Goal: Task Accomplishment & Management: Manage account settings

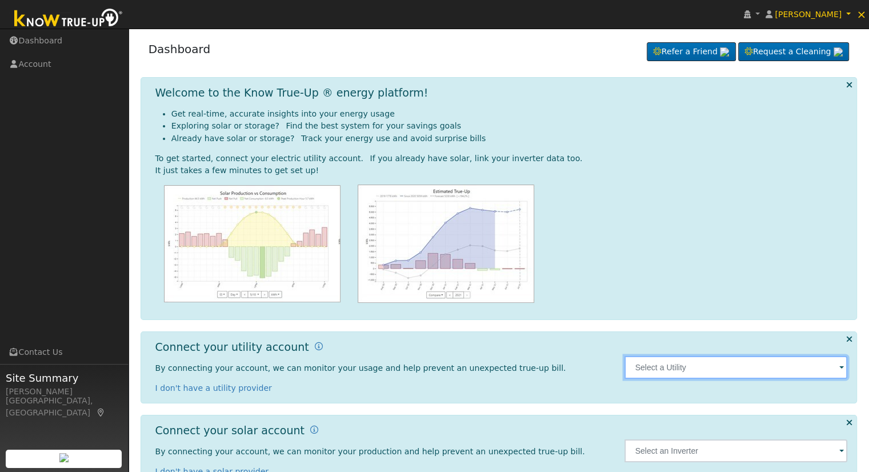
click at [691, 359] on input "text" at bounding box center [735, 367] width 223 height 23
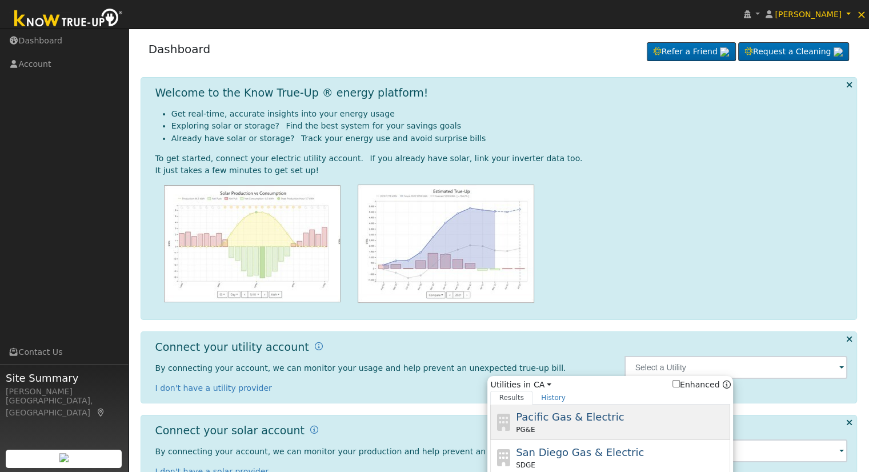
click at [593, 421] on span "Pacific Gas & Electric" at bounding box center [570, 417] width 108 height 12
type input "PG&E"
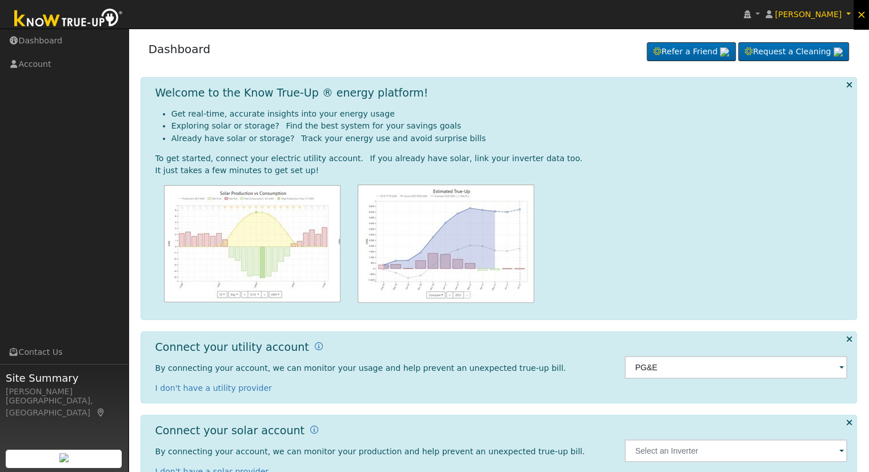
click at [863, 15] on span "×" at bounding box center [861, 14] width 10 height 14
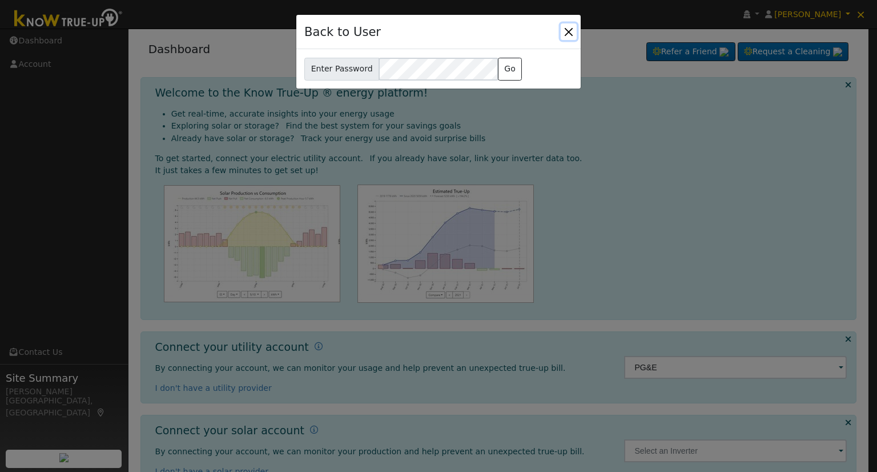
click at [569, 27] on button "Close" at bounding box center [569, 31] width 16 height 16
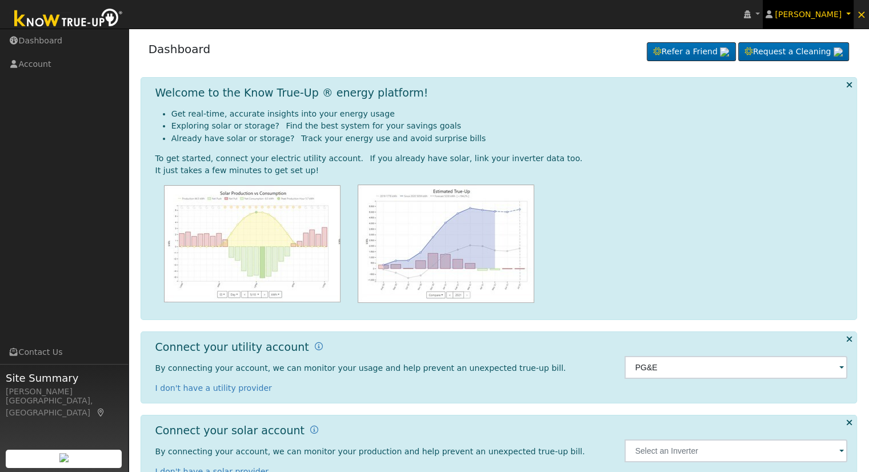
click at [848, 13] on link "Ron Ramos" at bounding box center [807, 14] width 91 height 29
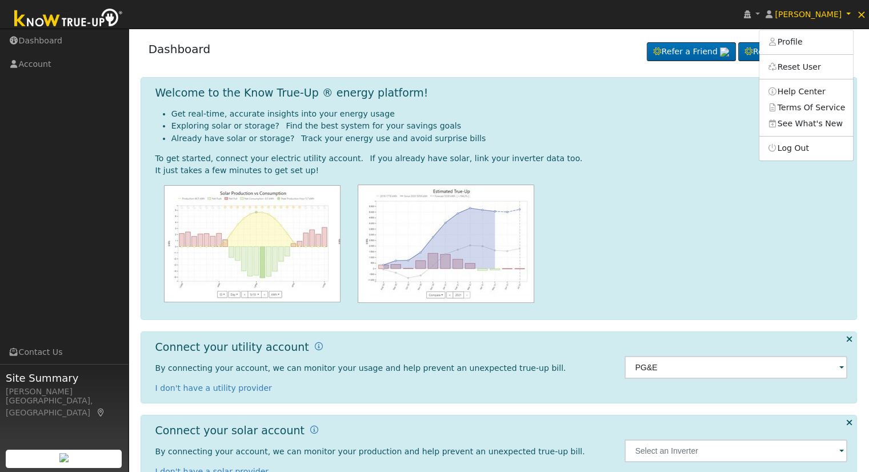
click at [638, 17] on nav "Ron Ramos Ron Ramos Profile Reset User Help Center Terms Of Service See What's …" at bounding box center [434, 14] width 869 height 29
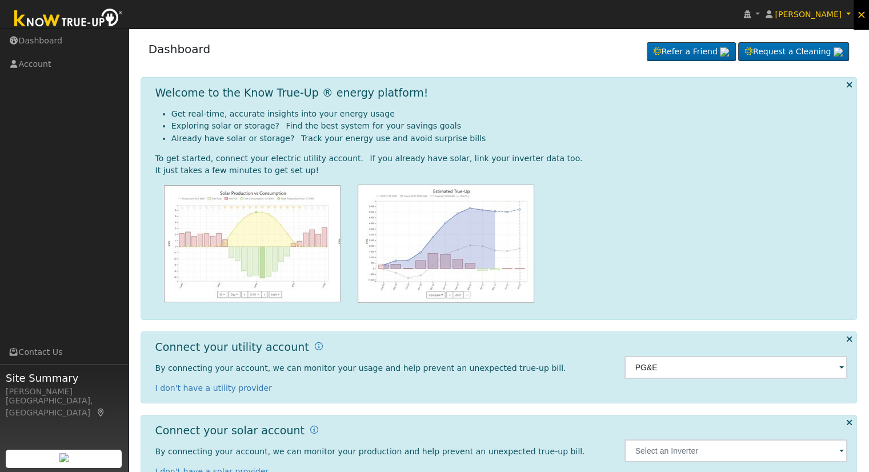
click at [861, 12] on span "×" at bounding box center [861, 14] width 10 height 14
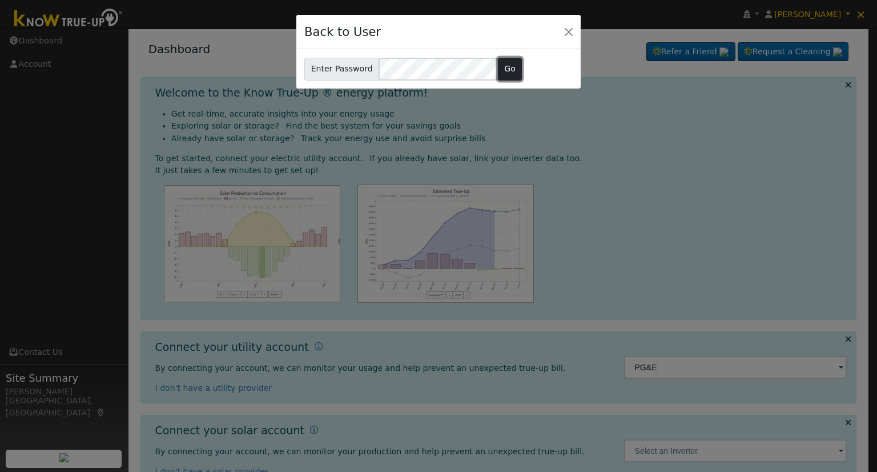
click at [504, 63] on button "Go" at bounding box center [510, 69] width 25 height 23
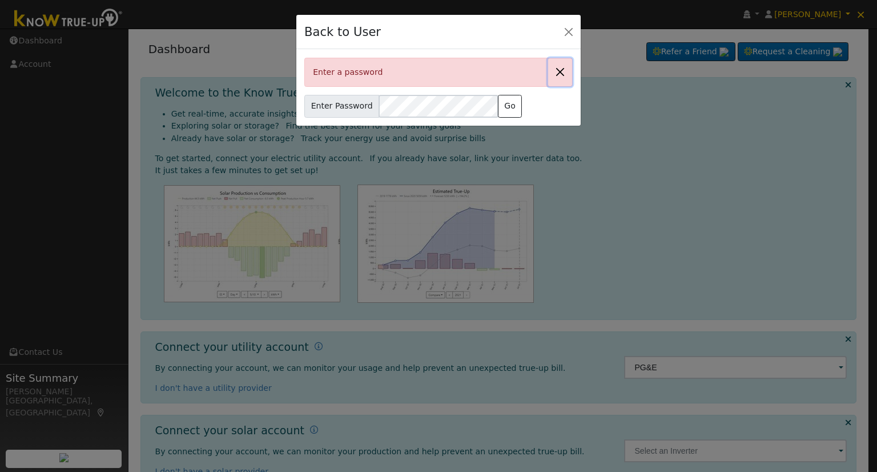
drag, startPoint x: 555, startPoint y: 70, endPoint x: 556, endPoint y: 65, distance: 5.8
click at [557, 71] on button "Close" at bounding box center [560, 72] width 24 height 28
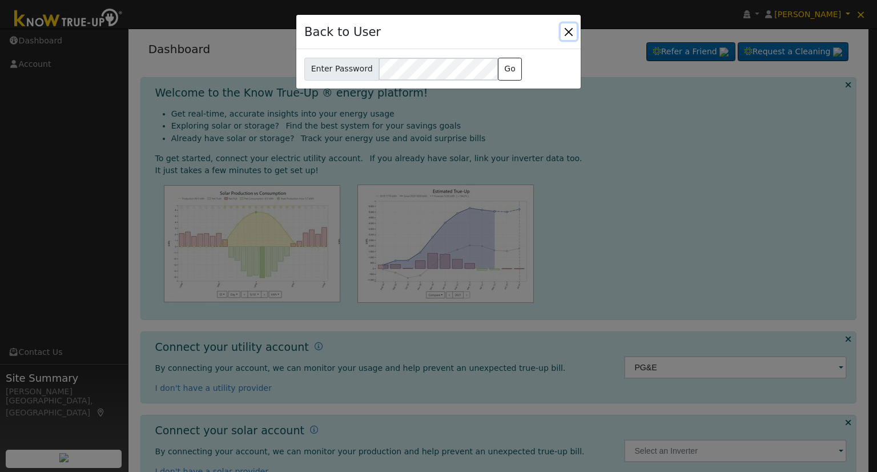
click at [564, 33] on button "Close" at bounding box center [569, 31] width 16 height 16
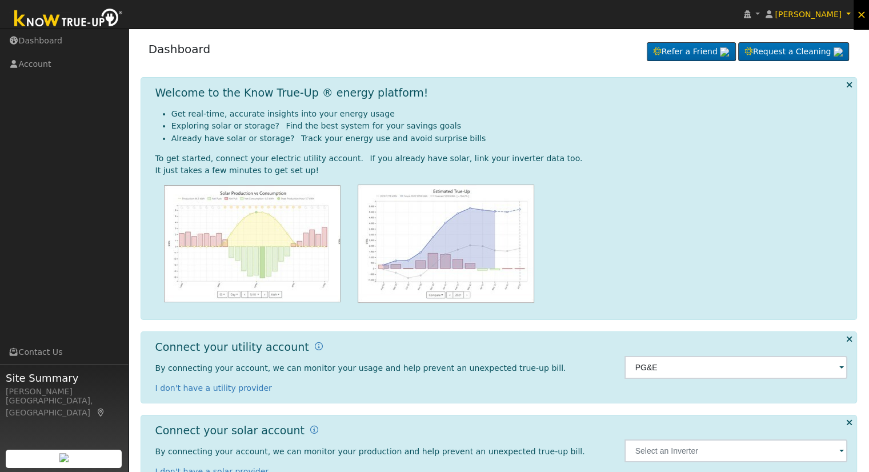
click at [862, 13] on span "×" at bounding box center [861, 14] width 10 height 14
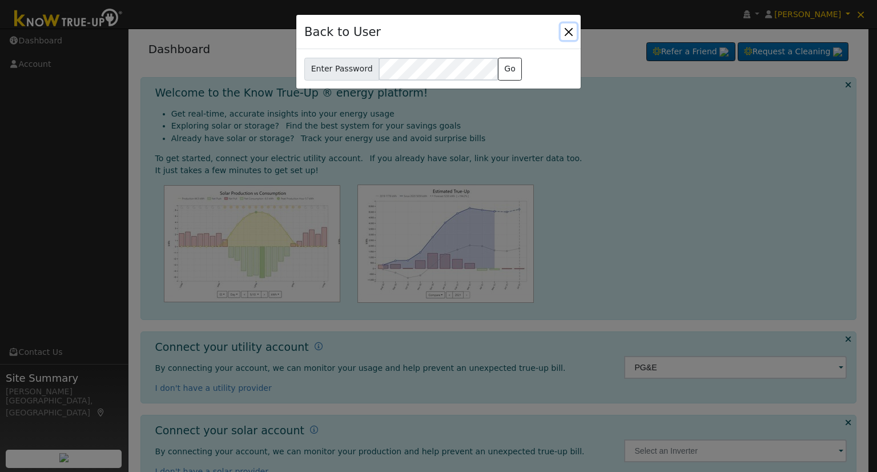
click at [569, 29] on button "Close" at bounding box center [569, 31] width 16 height 16
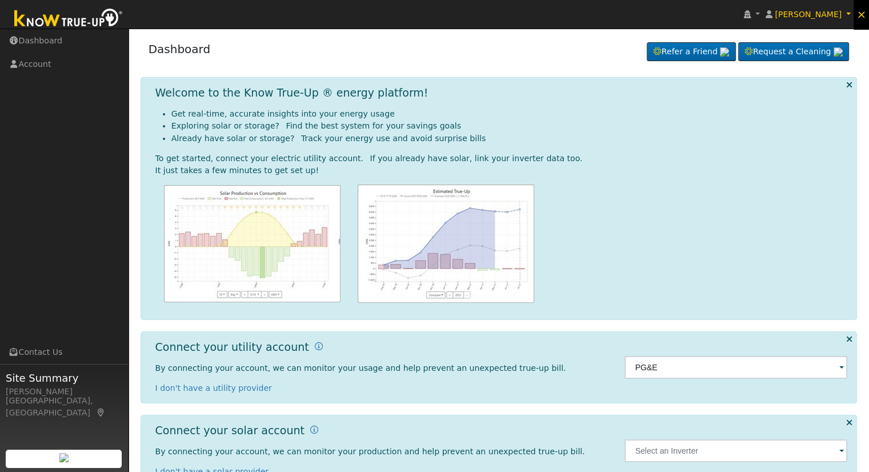
click at [861, 16] on span "×" at bounding box center [861, 14] width 10 height 14
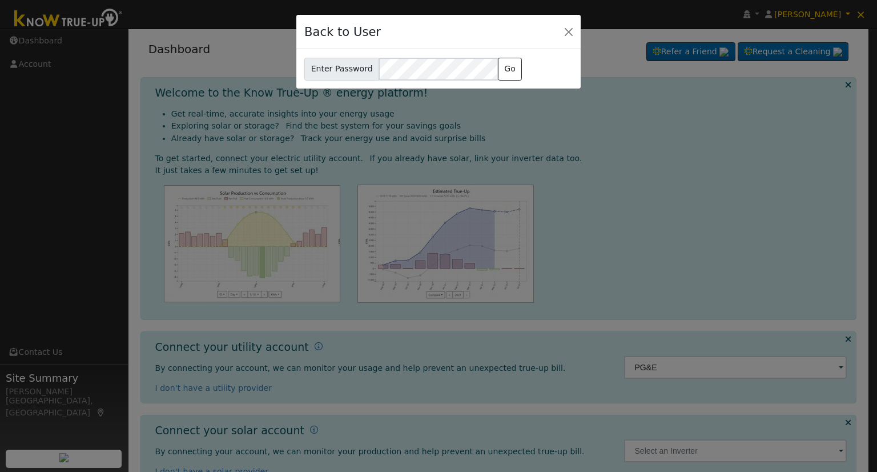
click at [557, 29] on div "Back to User" at bounding box center [438, 32] width 284 height 35
click at [564, 32] on button "Close" at bounding box center [569, 31] width 16 height 16
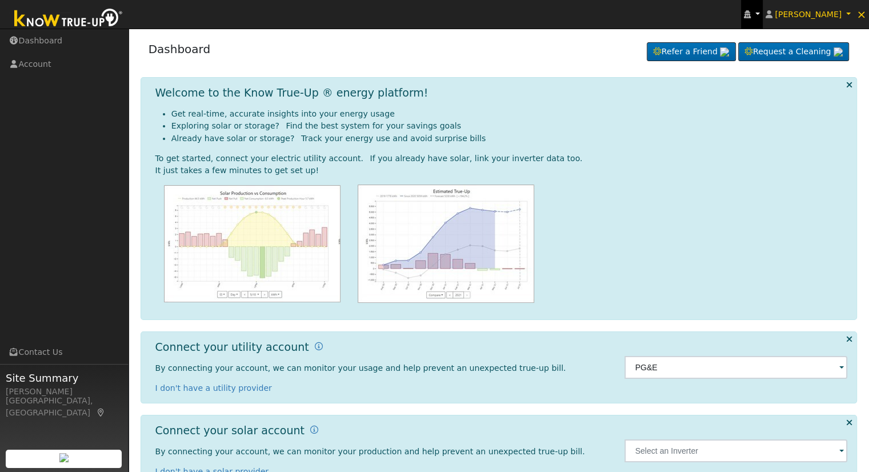
click at [762, 13] on link at bounding box center [752, 14] width 22 height 29
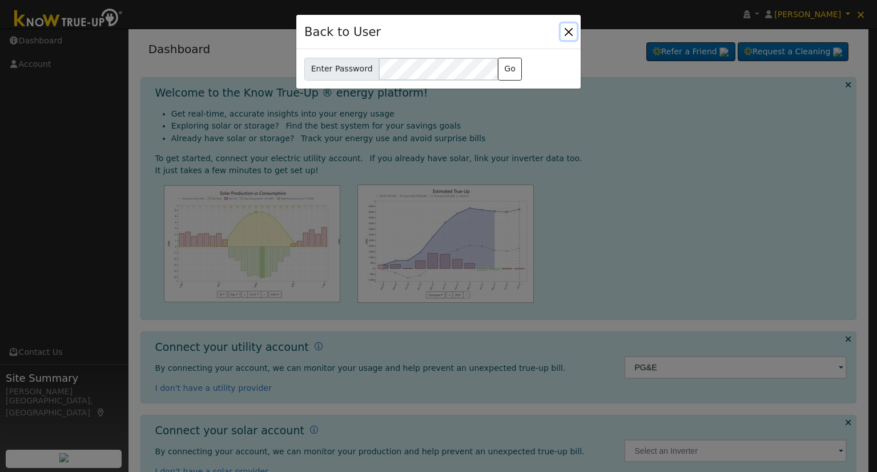
click at [570, 28] on button "Close" at bounding box center [569, 31] width 16 height 16
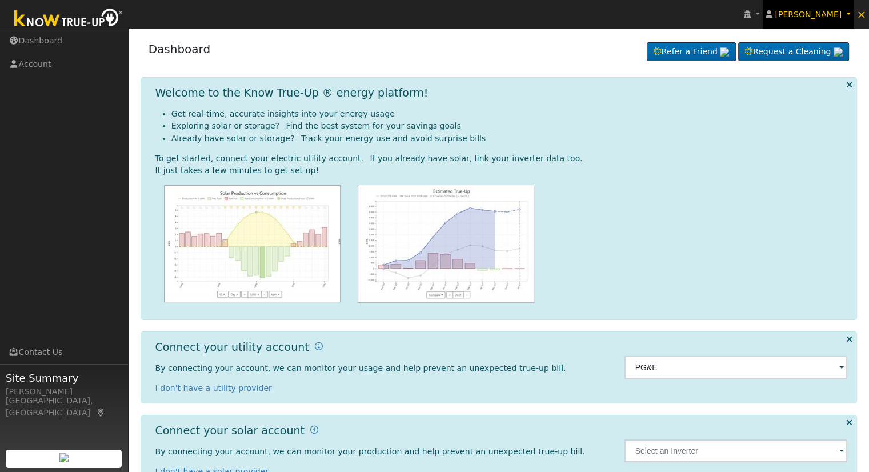
click at [852, 17] on link "Ron Ramos" at bounding box center [807, 14] width 91 height 29
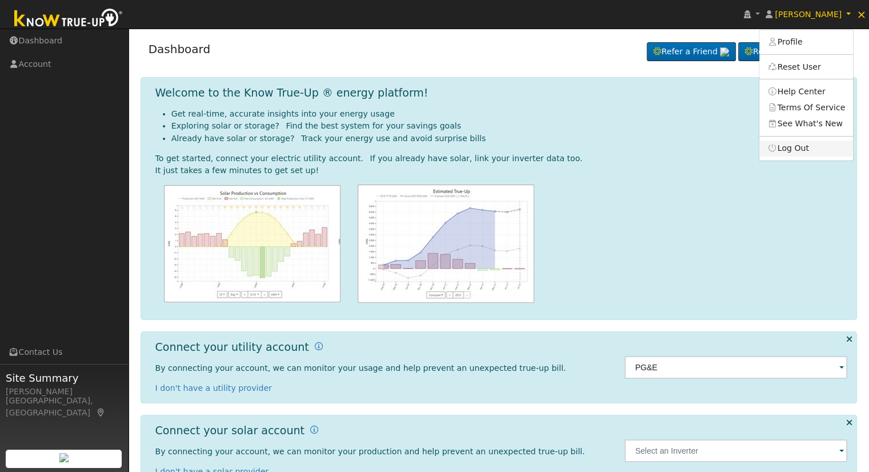
click at [806, 145] on link "Log Out" at bounding box center [806, 148] width 94 height 16
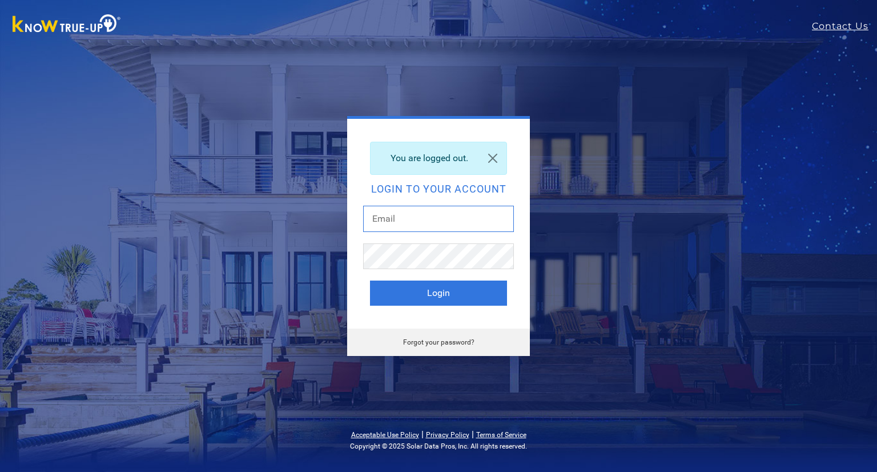
click at [397, 213] on input "text" at bounding box center [438, 219] width 151 height 26
type input "[EMAIL_ADDRESS][DOMAIN_NAME]"
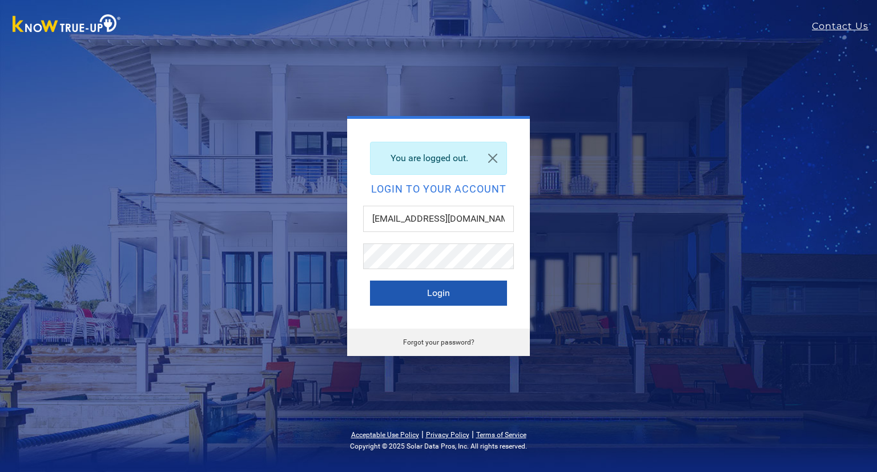
click at [474, 286] on button "Login" at bounding box center [438, 292] width 137 height 25
